Goal: Task Accomplishment & Management: Manage account settings

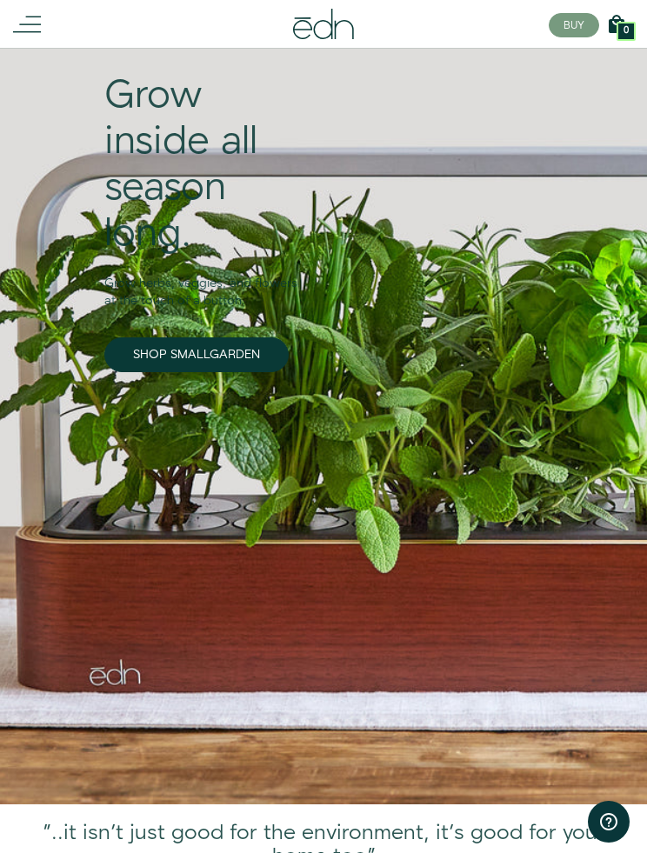
click at [25, 26] on icon at bounding box center [27, 24] width 28 height 28
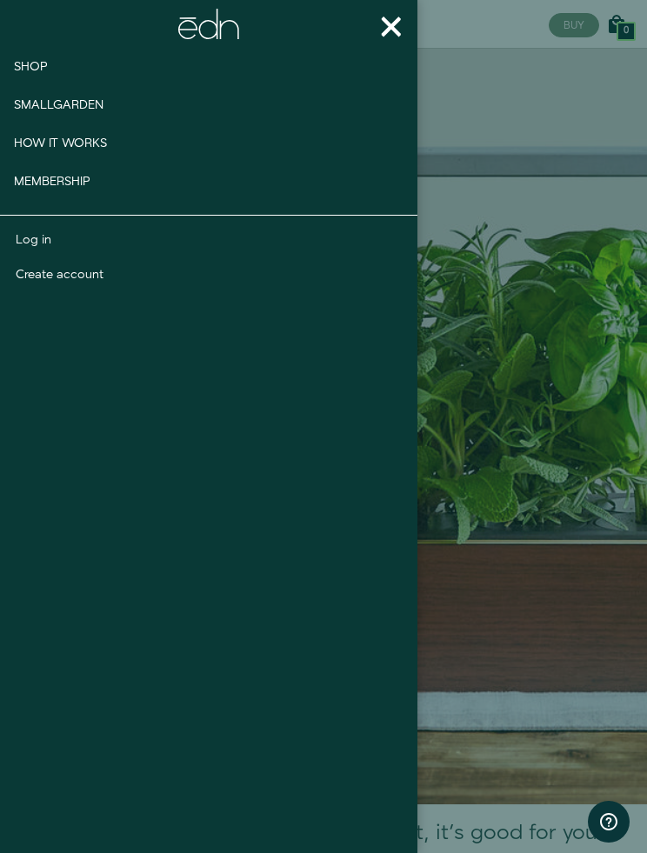
click at [43, 238] on link "Log in" at bounding box center [209, 239] width 387 height 17
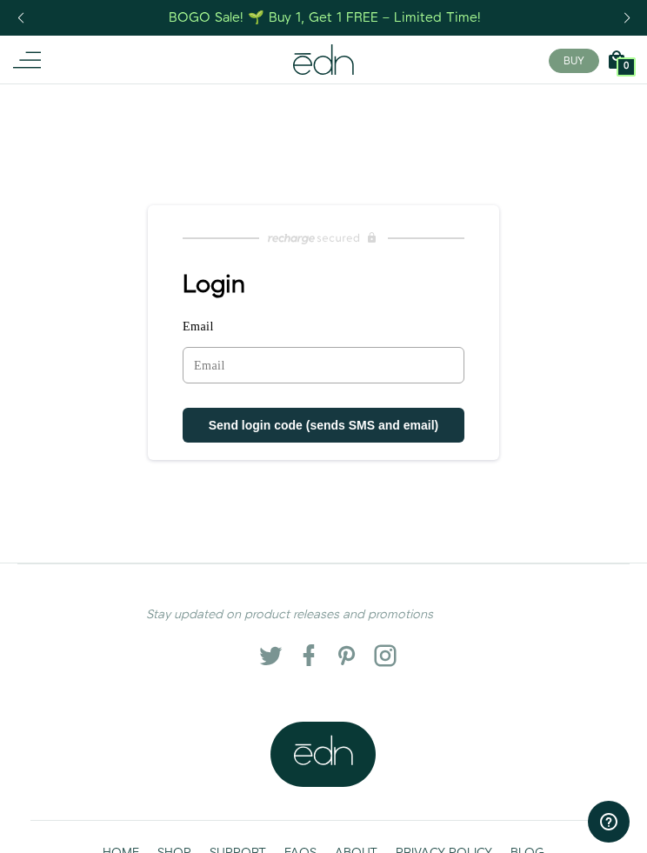
click at [381, 359] on input "Email" at bounding box center [324, 365] width 282 height 37
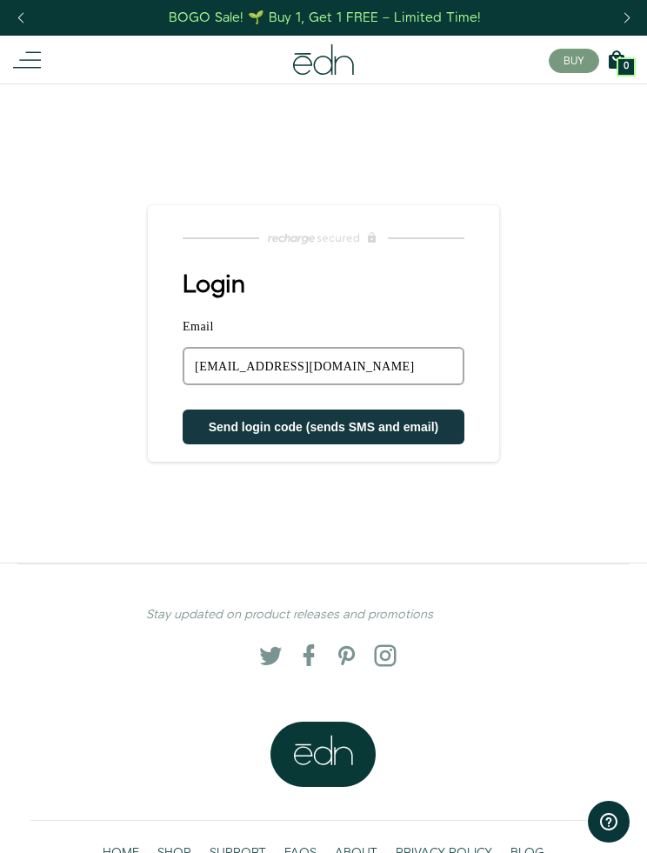
type input "themainc@me.com"
click at [371, 429] on span "Send login code (sends SMS and email)" at bounding box center [324, 427] width 230 height 14
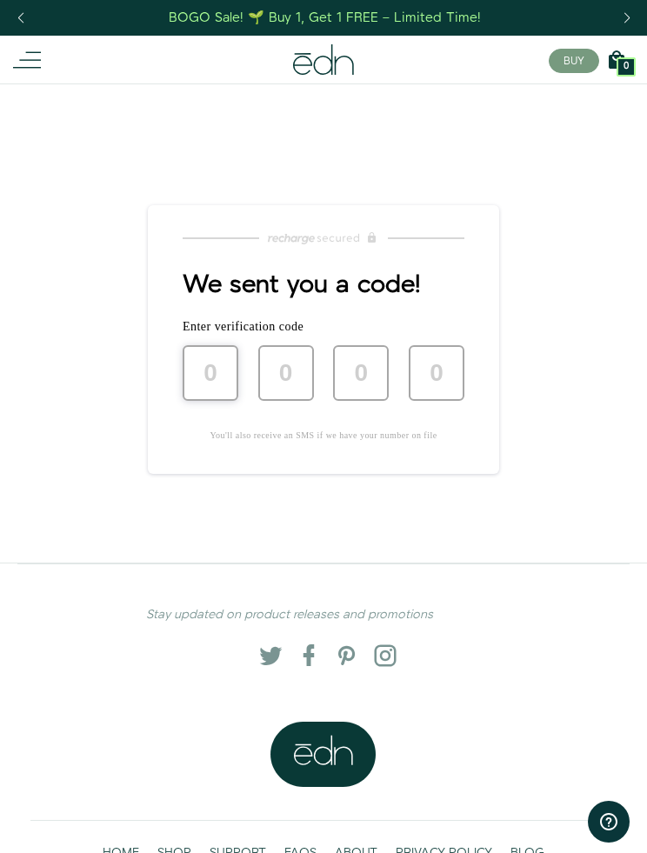
click at [226, 375] on input "text" at bounding box center [211, 373] width 56 height 56
type input "1"
type input "9"
type input "7"
type input "1"
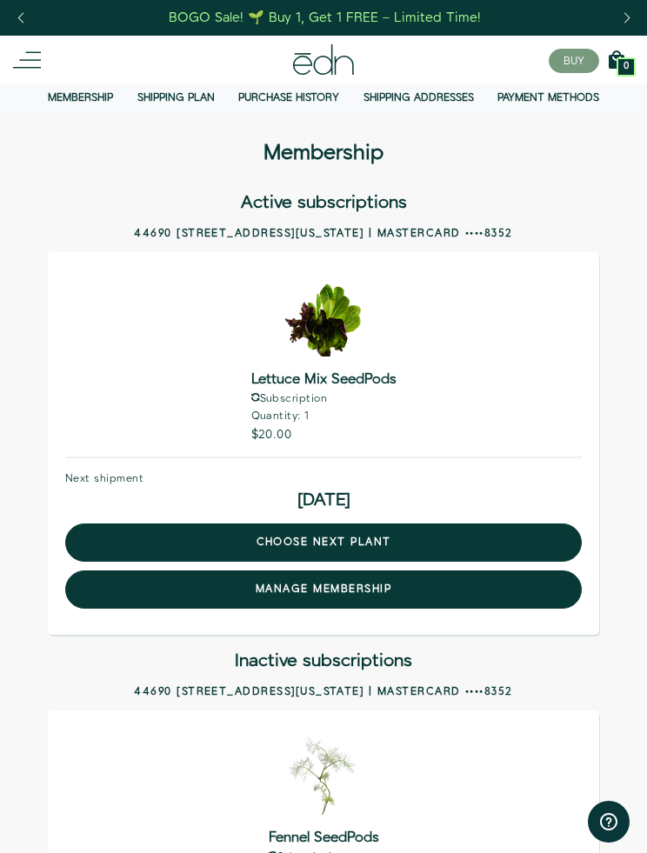
click at [168, 103] on link "Shipping Plan" at bounding box center [175, 97] width 77 height 15
click at [197, 99] on link "Shipping Plan" at bounding box center [175, 97] width 77 height 15
click at [298, 97] on link "Purchase history" at bounding box center [288, 97] width 101 height 15
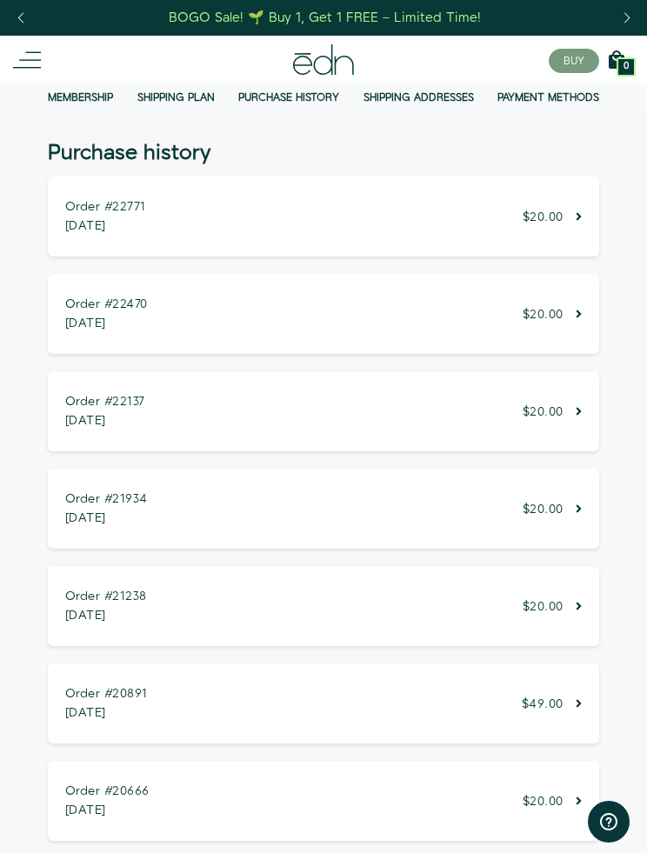
click at [32, 62] on icon at bounding box center [27, 60] width 28 height 28
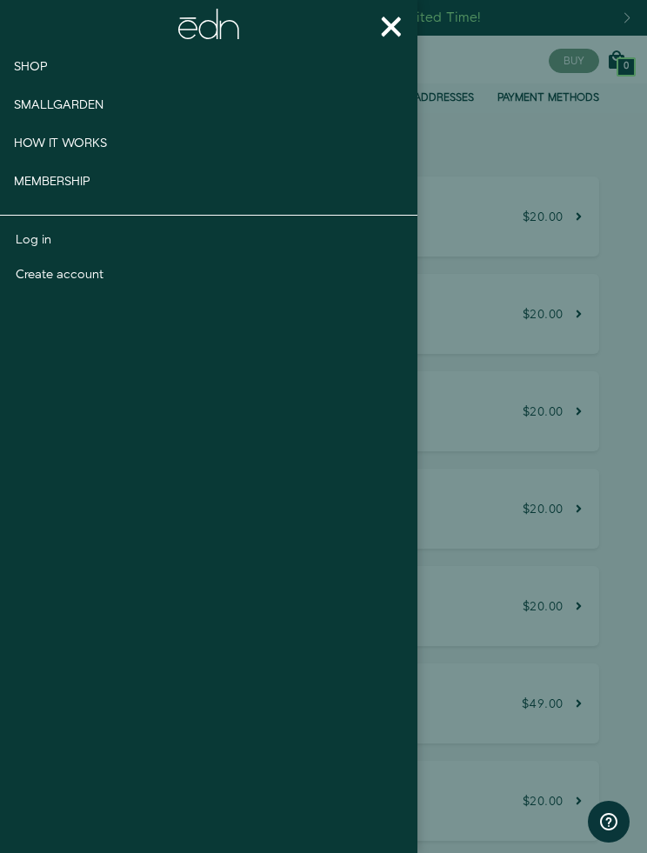
click at [580, 174] on div at bounding box center [323, 426] width 647 height 853
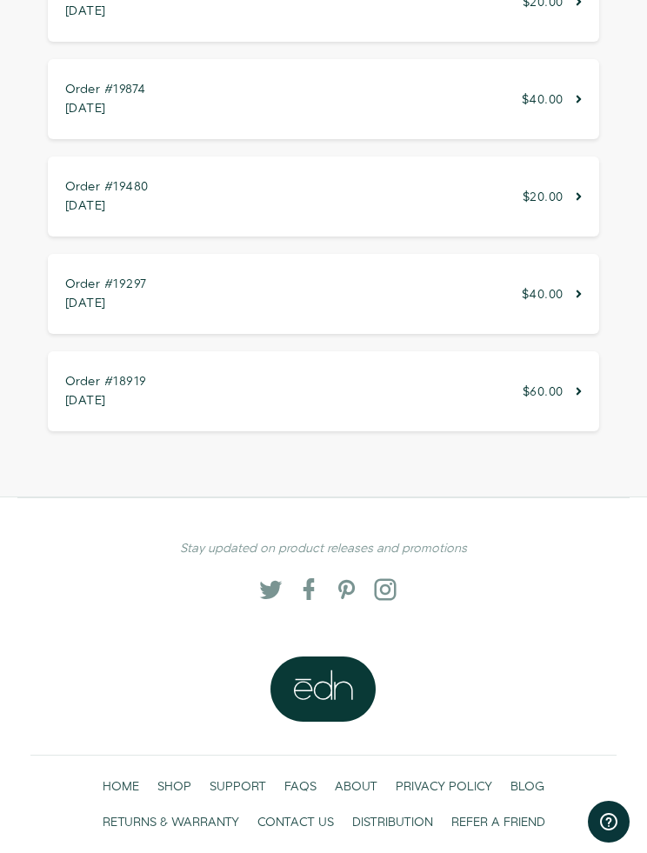
scroll to position [896, 0]
click at [251, 783] on span "SUPPORT" at bounding box center [238, 787] width 57 height 17
